Goal: Task Accomplishment & Management: Use online tool/utility

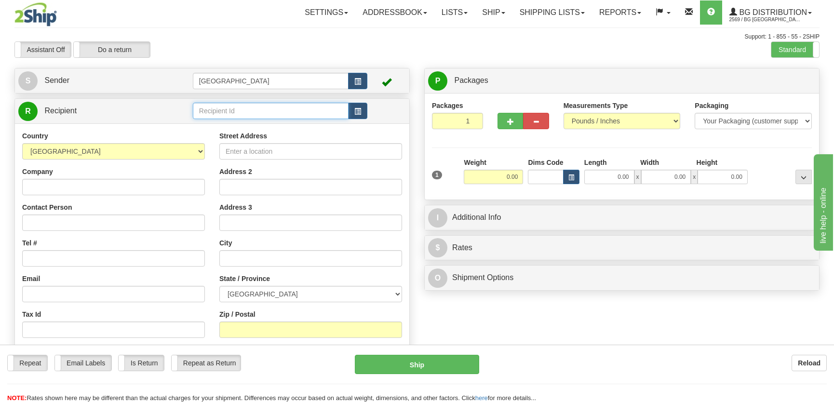
click at [276, 113] on input "text" at bounding box center [271, 111] width 156 height 16
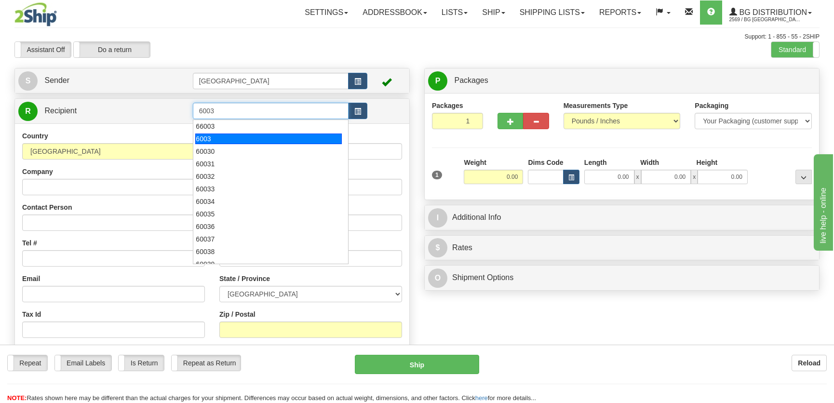
click at [224, 139] on div "6003" at bounding box center [268, 139] width 146 height 11
type input "6003"
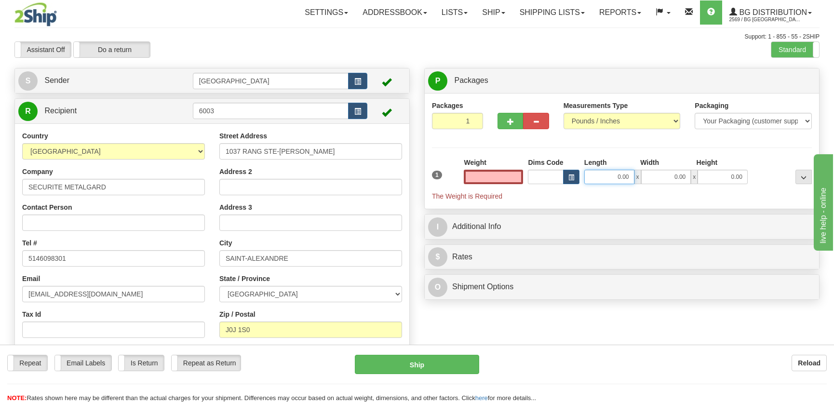
type input "0.00"
click at [608, 181] on input "0.00" at bounding box center [609, 177] width 50 height 14
type input "40.00"
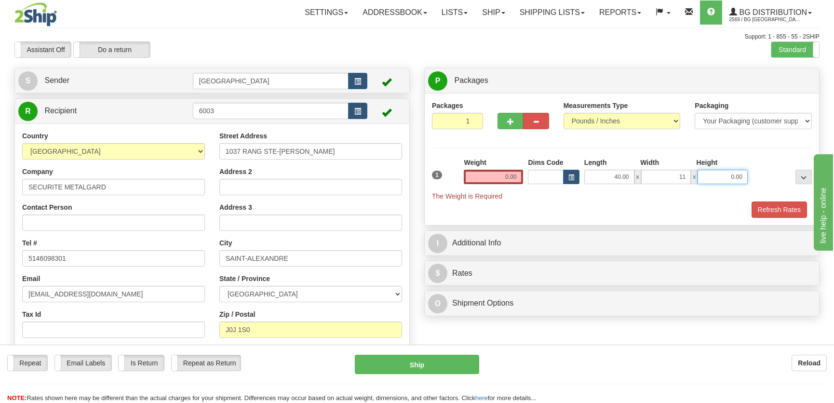
type input "11.00"
type input "5.00"
click at [496, 167] on div "Weight 0.00" at bounding box center [493, 171] width 59 height 27
click at [509, 171] on input "0.00" at bounding box center [493, 177] width 59 height 14
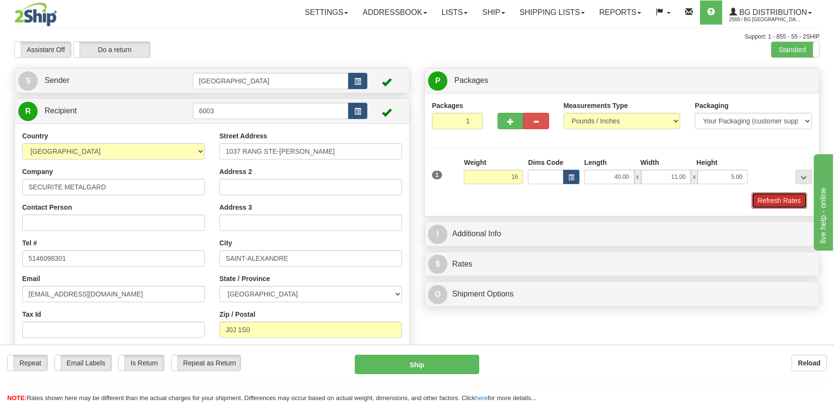
click at [771, 196] on button "Refresh Rates" at bounding box center [778, 200] width 55 height 16
type input "16.00"
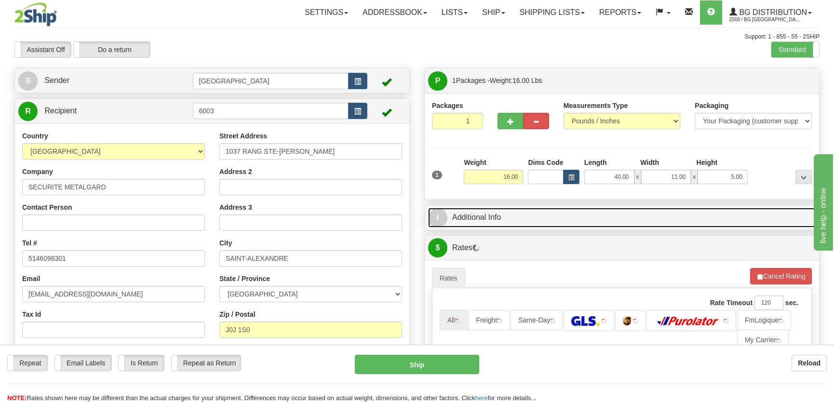
click at [605, 212] on link "I Additional Info" at bounding box center [622, 218] width 388 height 20
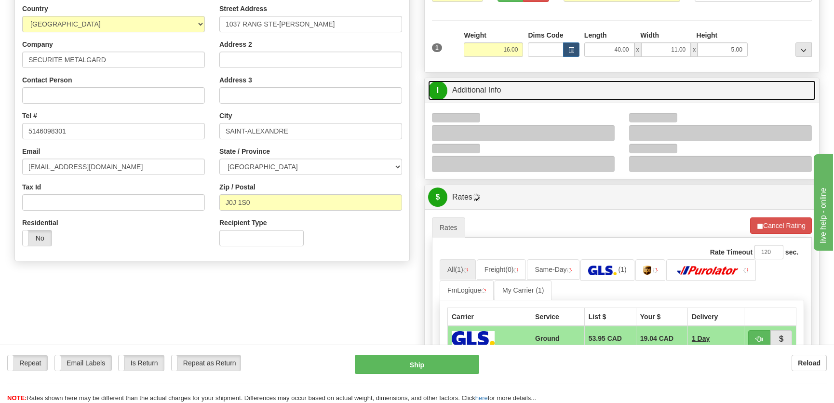
scroll to position [131, 0]
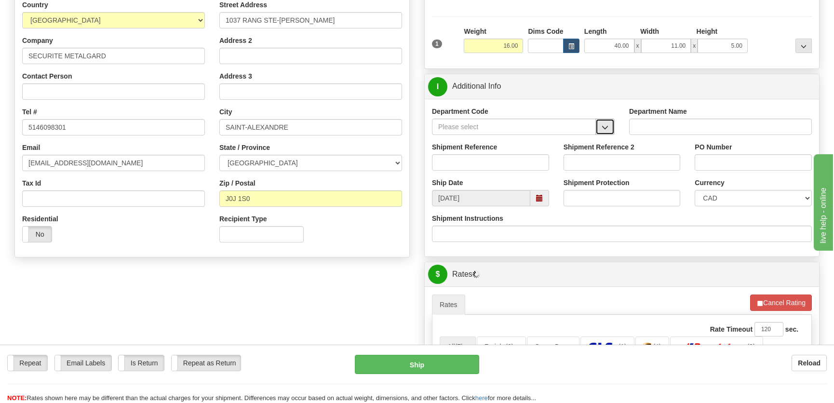
click at [608, 130] on span "button" at bounding box center [605, 127] width 7 height 6
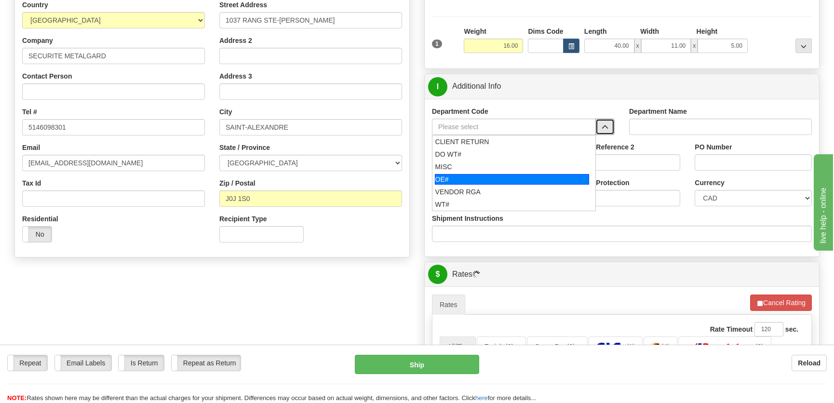
click at [451, 181] on div "OE#" at bounding box center [512, 179] width 155 height 11
type input "OE#"
type input "ORDERS"
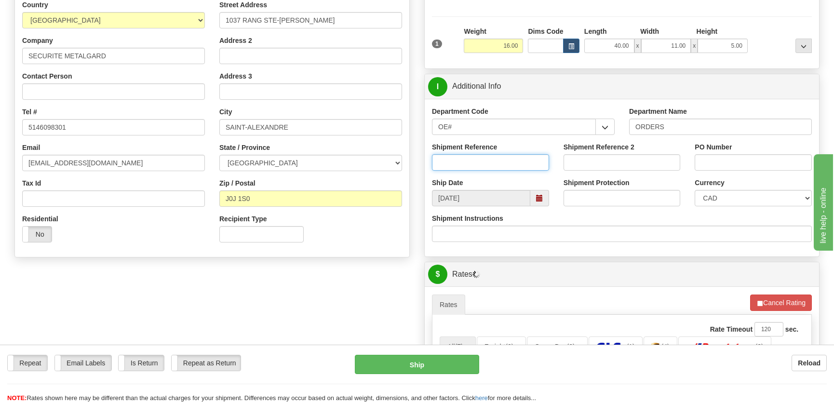
click at [482, 155] on input "Shipment Reference" at bounding box center [490, 162] width 117 height 16
type input "50318221-00"
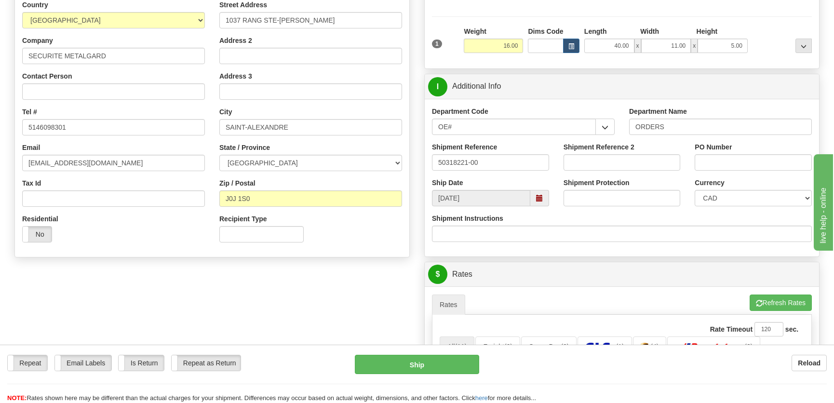
click at [743, 162] on input "PO Number" at bounding box center [753, 162] width 117 height 16
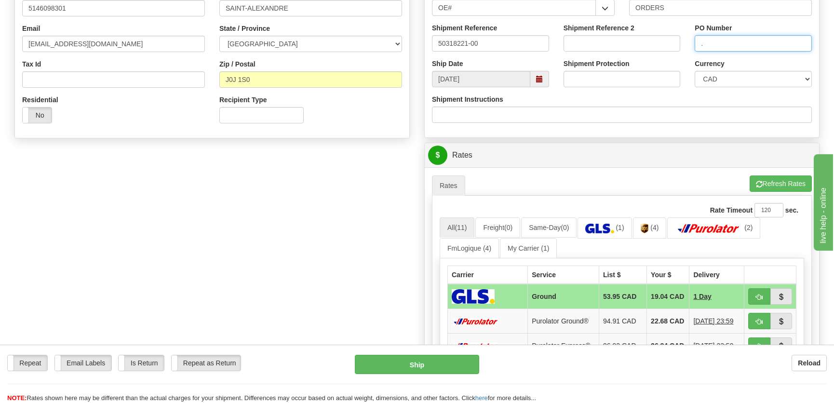
scroll to position [307, 0]
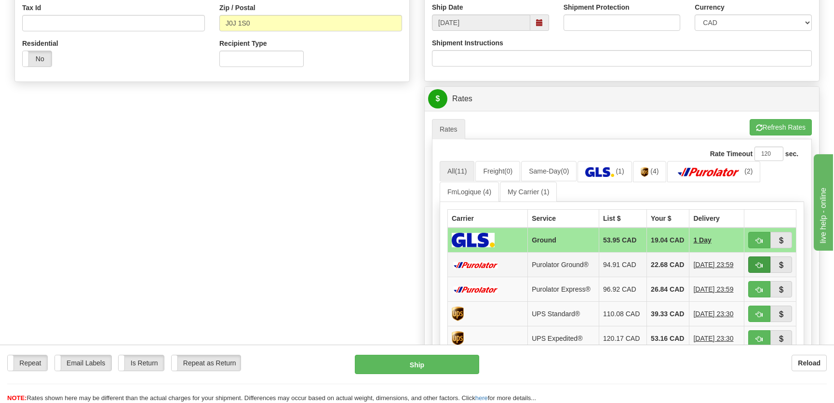
type input "."
click at [757, 268] on span "button" at bounding box center [759, 265] width 7 height 6
type input "260"
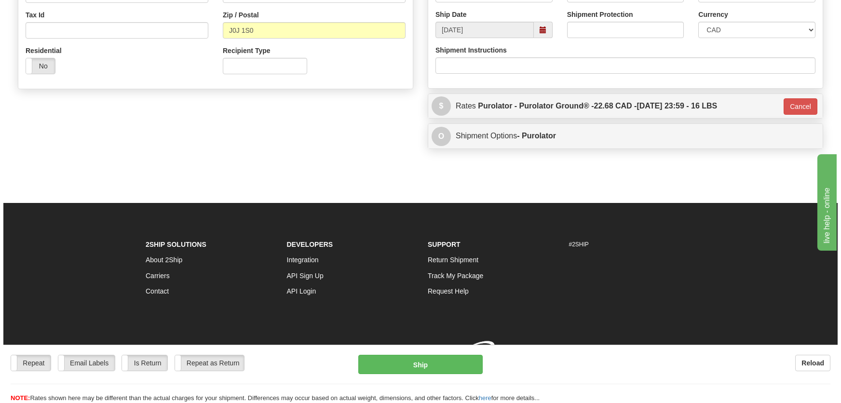
scroll to position [301, 0]
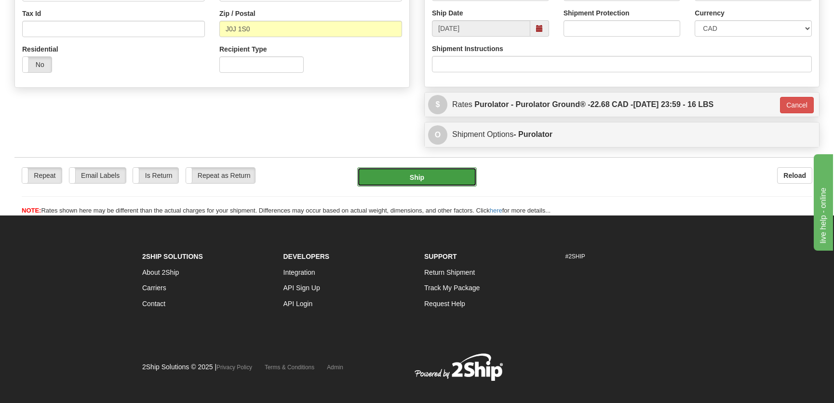
click at [429, 176] on button "Ship" at bounding box center [417, 176] width 120 height 19
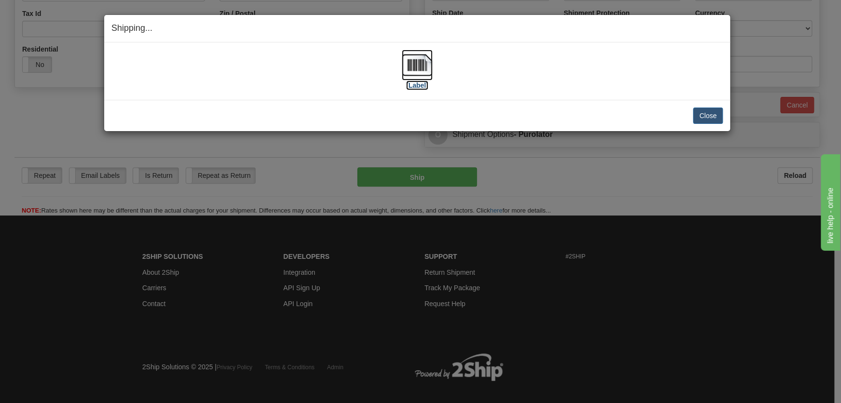
click at [409, 74] on img at bounding box center [417, 65] width 31 height 31
click at [706, 110] on button "Close" at bounding box center [708, 115] width 30 height 16
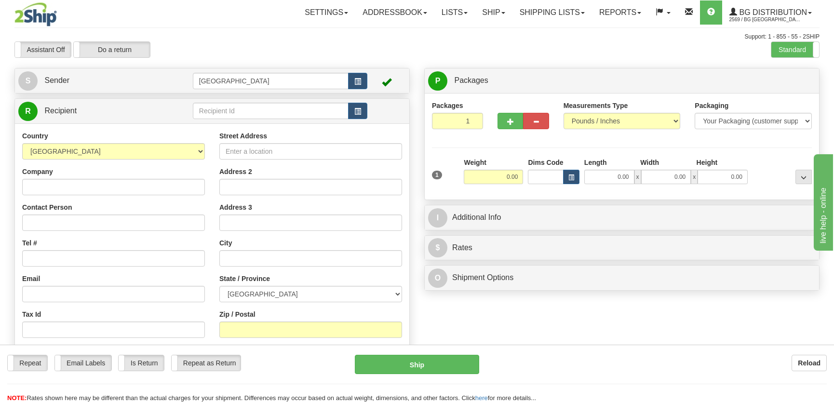
drag, startPoint x: 280, startPoint y: 55, endPoint x: 208, endPoint y: 42, distance: 72.5
click at [280, 55] on div "Assistant On Assistant Off Do a return Do a return" at bounding box center [177, 49] width 341 height 16
